Goal: Transaction & Acquisition: Purchase product/service

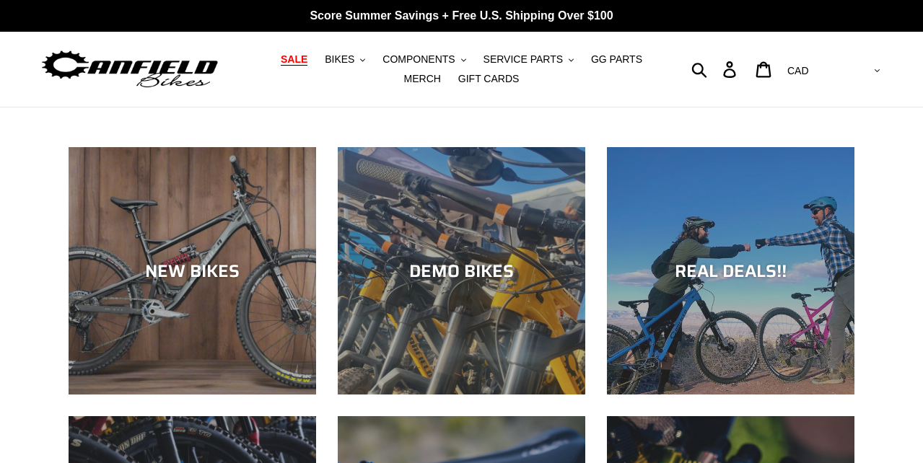
click at [281, 61] on span "SALE" at bounding box center [294, 59] width 27 height 12
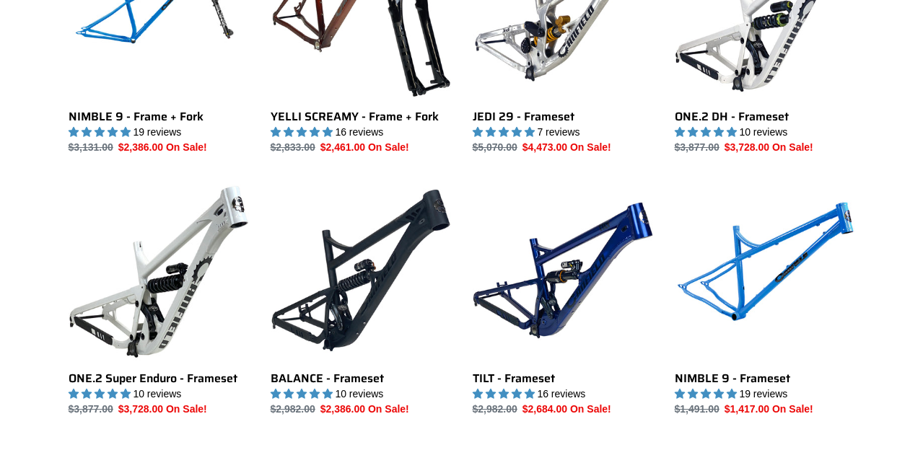
scroll to position [1950, 0]
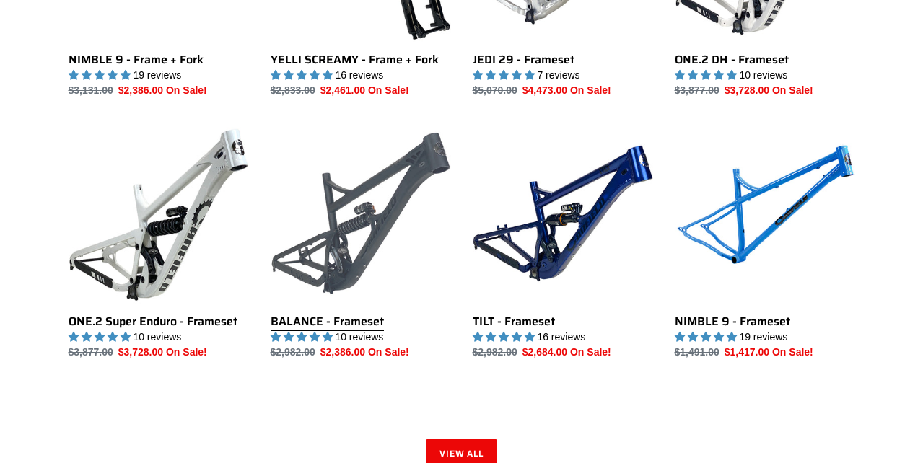
click at [364, 205] on link "BALANCE - Frameset" at bounding box center [361, 241] width 180 height 237
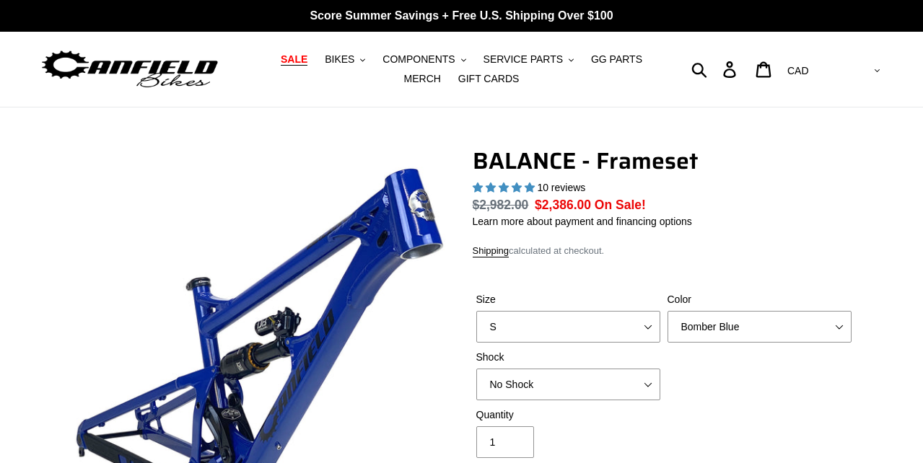
select select "highest-rating"
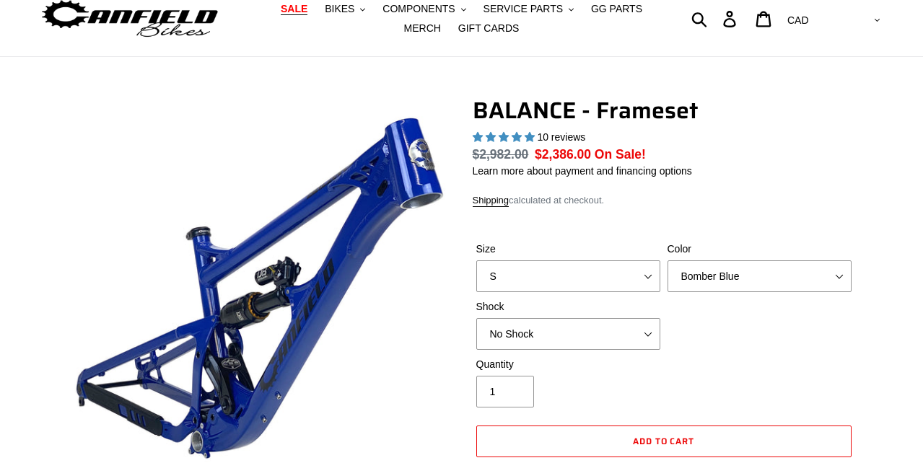
scroll to position [74, 0]
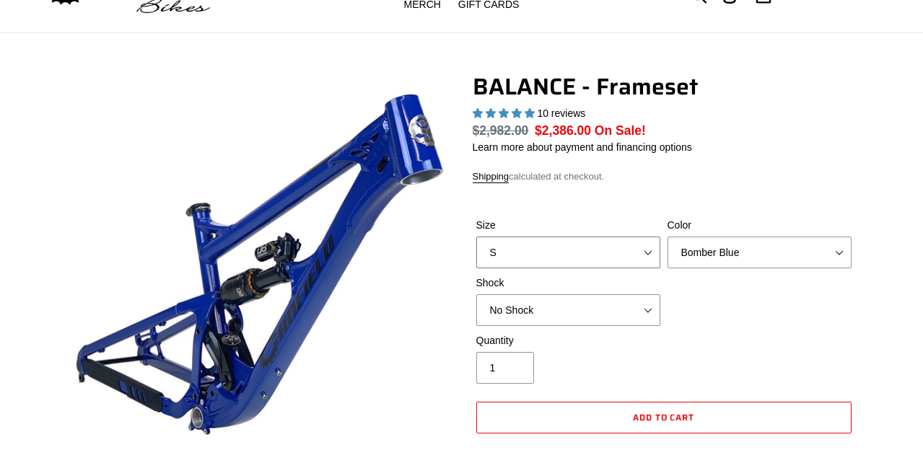
click at [546, 253] on select "S M L XL" at bounding box center [568, 253] width 184 height 32
select select "M"
click option "M" at bounding box center [0, 0] width 0 height 0
click option "Goat's Blood" at bounding box center [0, 0] width 0 height 0
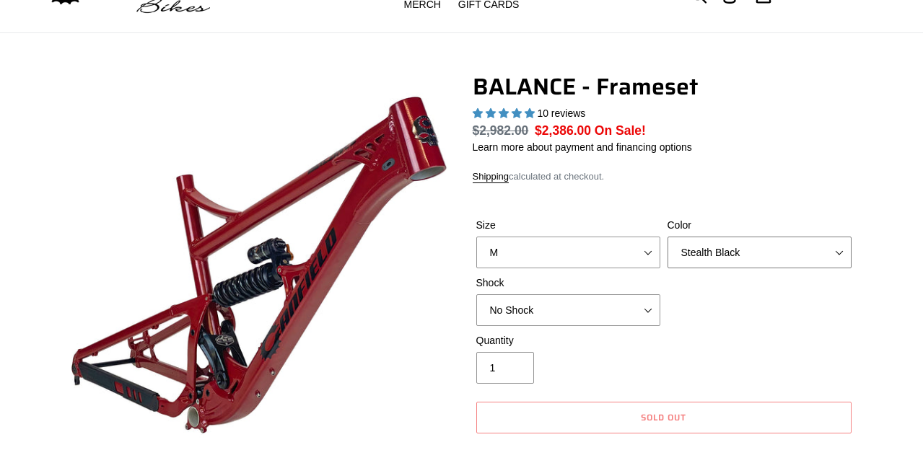
click option "Stealth Black" at bounding box center [0, 0] width 0 height 0
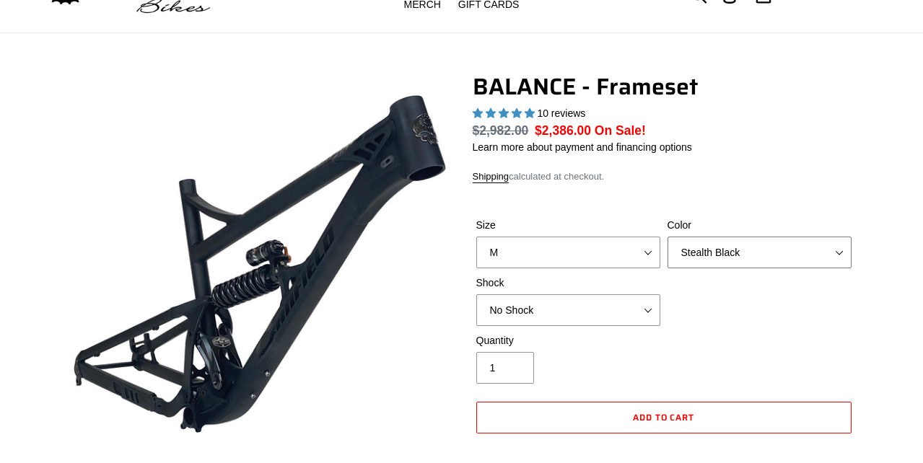
click at [779, 257] on select "Bomber Blue Goat's Blood Stealth Black" at bounding box center [760, 253] width 184 height 32
click option "Bomber Blue" at bounding box center [0, 0] width 0 height 0
click option "Goat's Blood" at bounding box center [0, 0] width 0 height 0
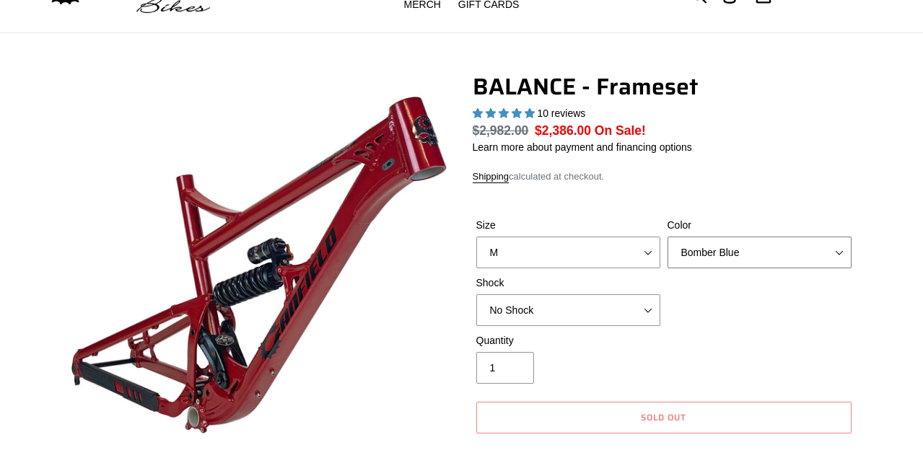
click option "Bomber Blue" at bounding box center [0, 0] width 0 height 0
select select "Stealth Black"
click option "Stealth Black" at bounding box center [0, 0] width 0 height 0
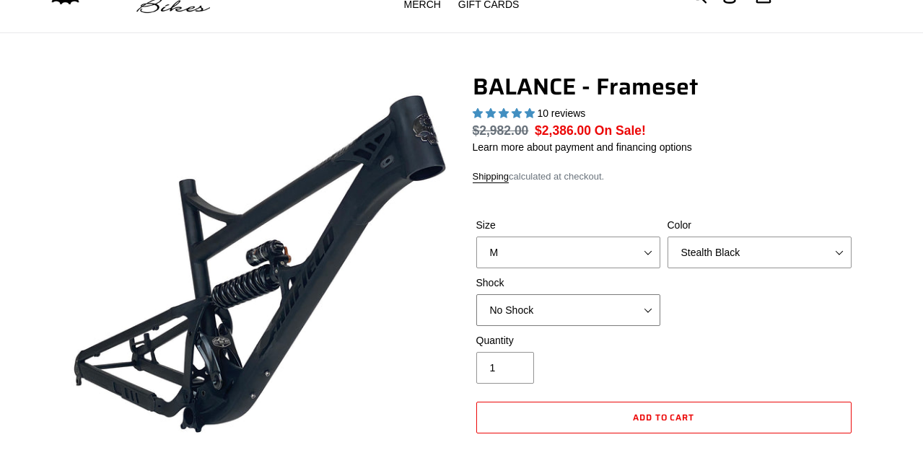
select select "Öhlins TTX2 Air"
click option "Öhlins TTX2 Air" at bounding box center [0, 0] width 0 height 0
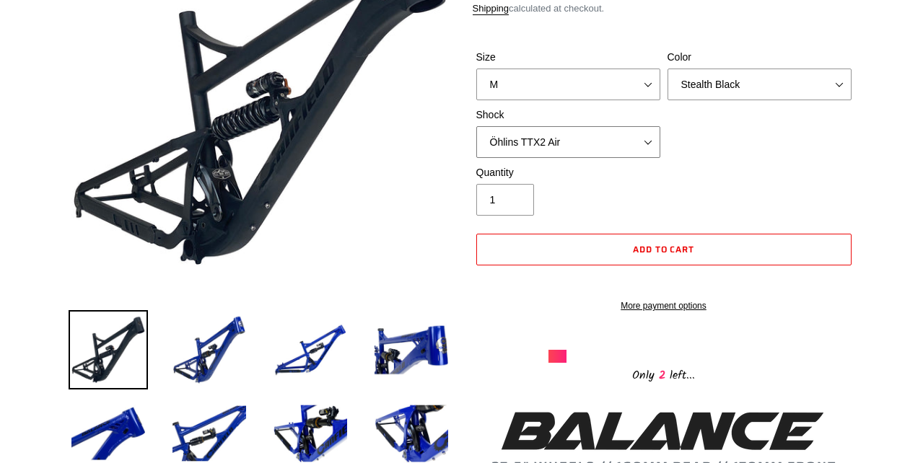
scroll to position [243, 0]
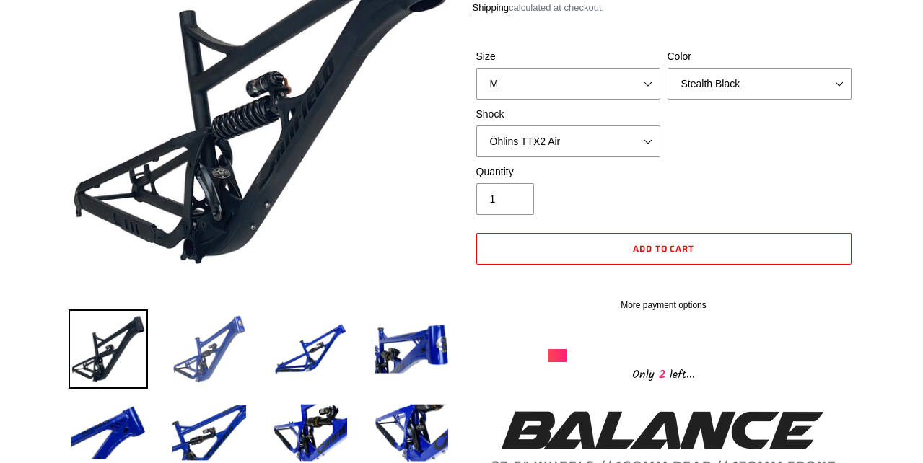
click at [227, 348] on img at bounding box center [209, 349] width 79 height 79
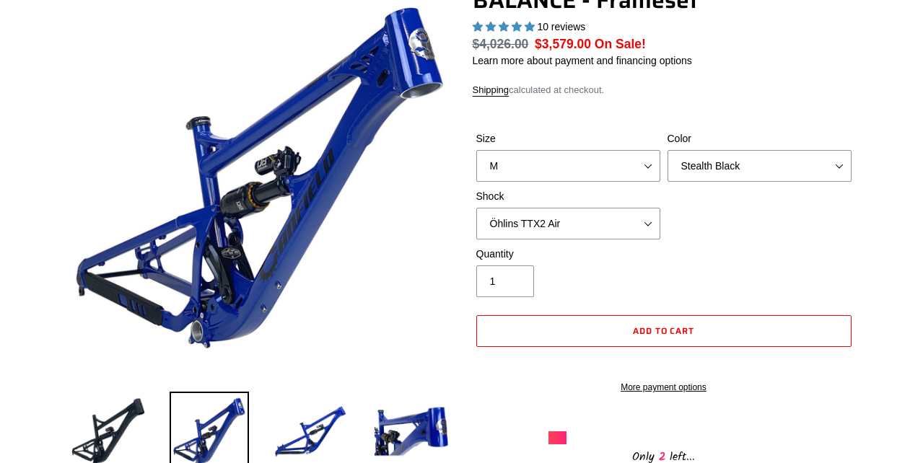
scroll to position [157, 0]
